Goal: Find specific page/section: Find specific page/section

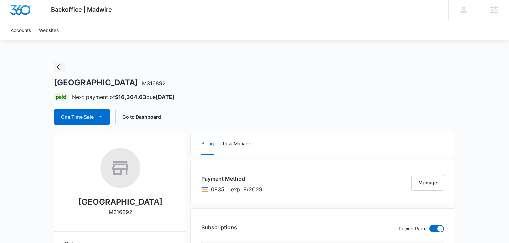
click at [61, 68] on icon "Back" at bounding box center [59, 67] width 8 height 8
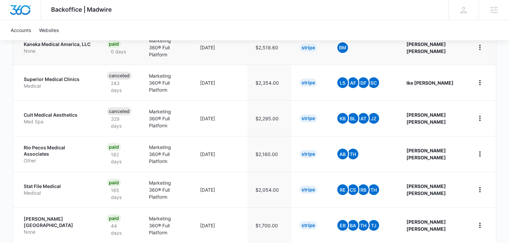
scroll to position [321, 0]
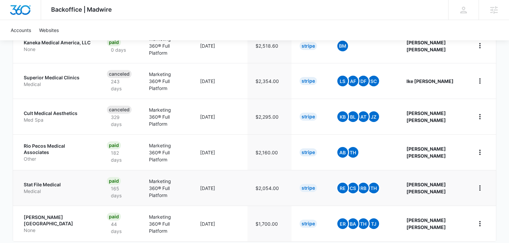
click at [51, 188] on p "Medical" at bounding box center [57, 191] width 67 height 7
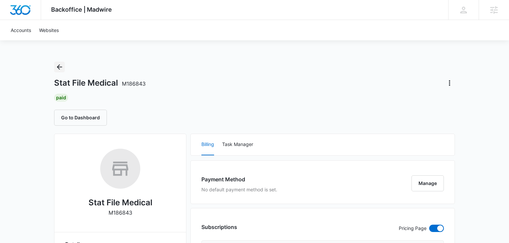
click at [59, 68] on icon "Back" at bounding box center [59, 67] width 8 height 8
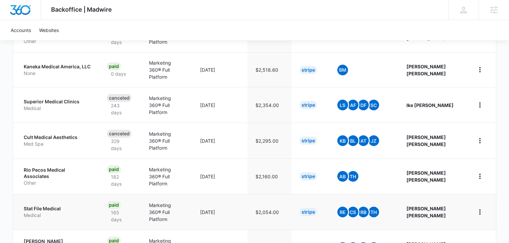
scroll to position [285, 0]
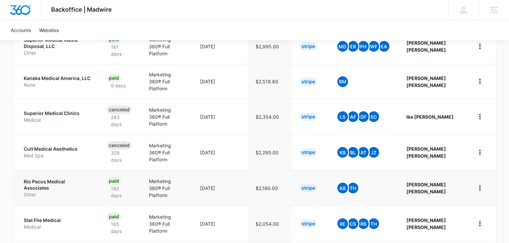
click at [41, 192] on p "Other" at bounding box center [57, 195] width 67 height 7
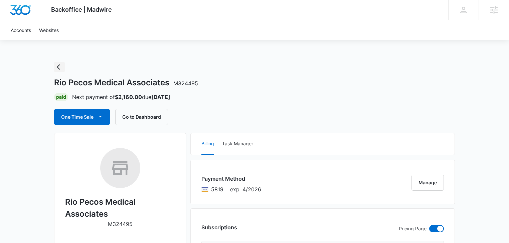
click at [63, 68] on icon "Back" at bounding box center [59, 67] width 8 height 8
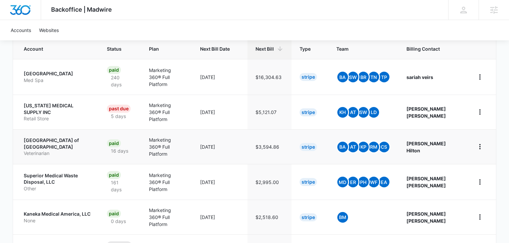
scroll to position [321, 0]
